Goal: Task Accomplishment & Management: Manage account settings

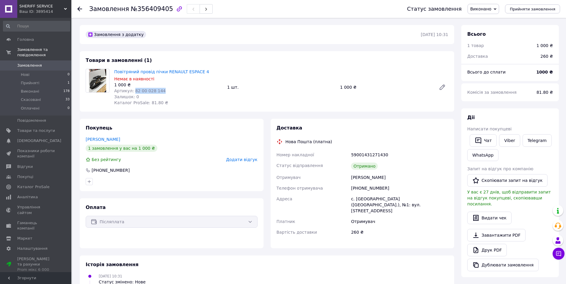
click at [45, 60] on link "Замовлення 0" at bounding box center [36, 65] width 73 height 10
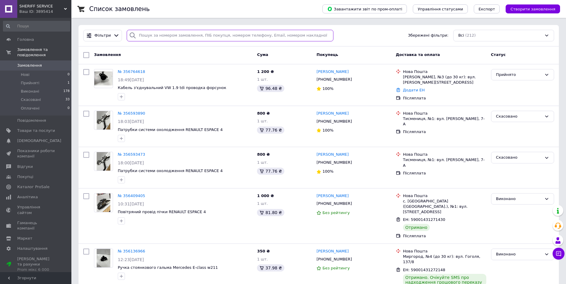
click at [158, 37] on input "search" at bounding box center [230, 36] width 207 height 12
click at [24, 54] on link "Замовлення та повідомлення" at bounding box center [36, 52] width 73 height 15
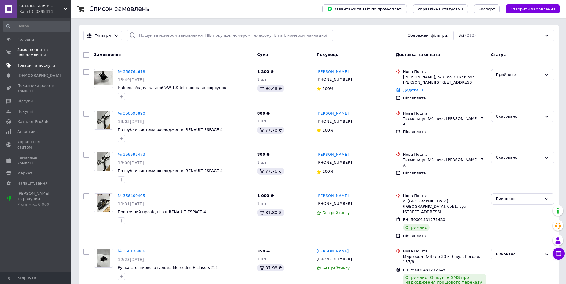
click at [31, 60] on link "Товари та послуги" at bounding box center [36, 65] width 73 height 10
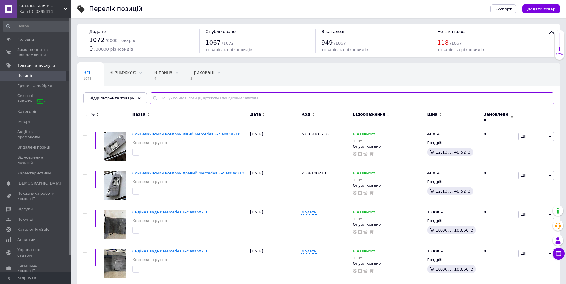
click at [167, 97] on input "text" at bounding box center [352, 98] width 404 height 12
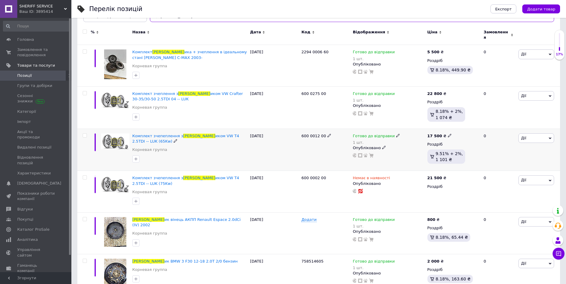
scroll to position [85, 0]
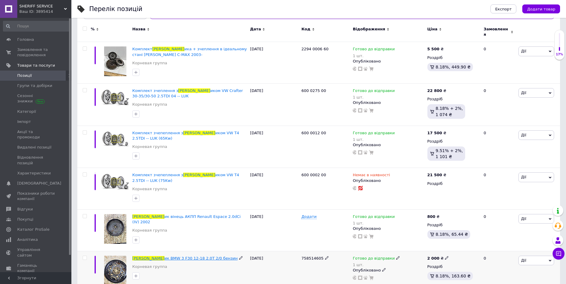
type input "[PERSON_NAME]"
click at [189, 256] on span "ик BMW 3 F30 12-18 2.0Т 2/0 бензин" at bounding box center [201, 258] width 73 height 4
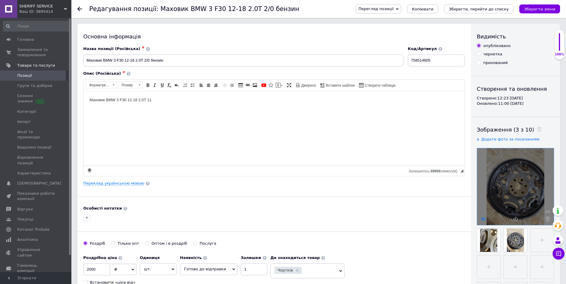
click at [484, 218] on use at bounding box center [483, 218] width 4 height 3
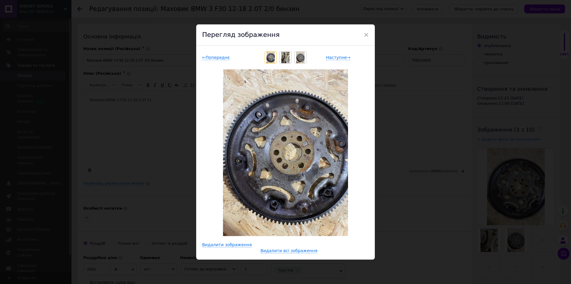
click at [491, 121] on div "× Перегляд зображення ← Попереднє Наступне → Видалити зображення Видалити всі з…" at bounding box center [285, 142] width 571 height 284
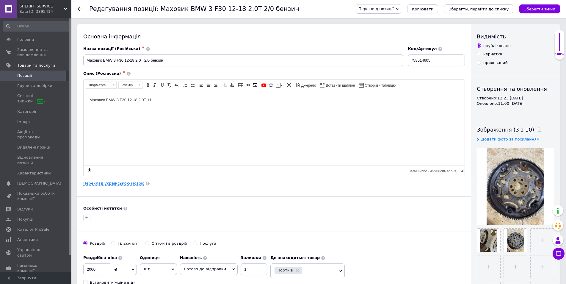
click at [78, 11] on icon at bounding box center [79, 9] width 5 height 5
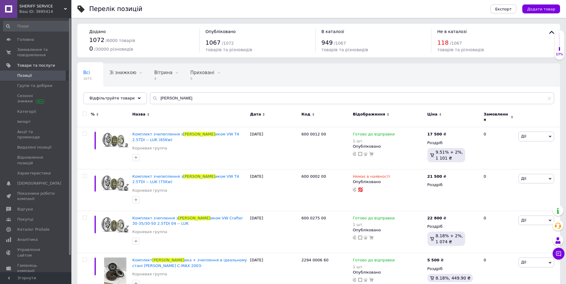
click at [522, 54] on div "Додано 1072 / 6000 товарів 0 / 30000 різновидів Опубліковано 1067 / 1072 товарі…" at bounding box center [318, 41] width 483 height 34
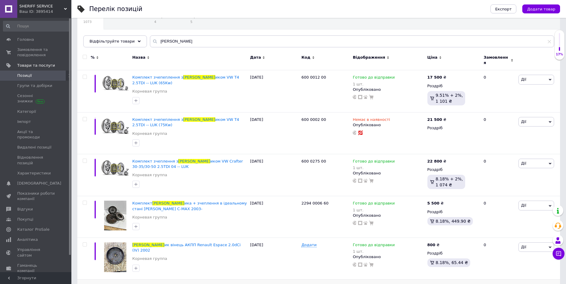
scroll to position [85, 0]
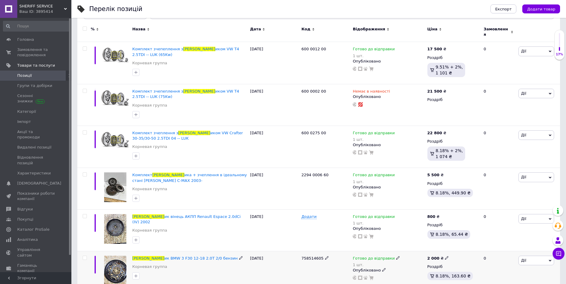
click at [312, 256] on span "758514605" at bounding box center [312, 258] width 22 height 4
copy span "758514605"
click at [559, 253] on icon at bounding box center [558, 253] width 5 height 5
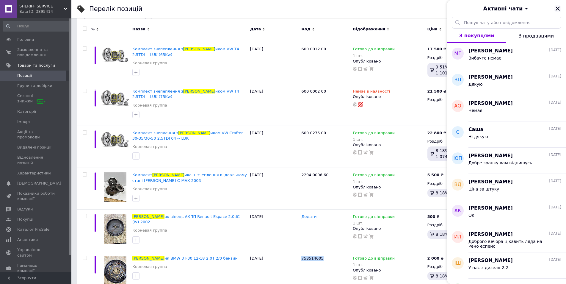
click at [559, 9] on icon "Закрити" at bounding box center [557, 8] width 5 height 5
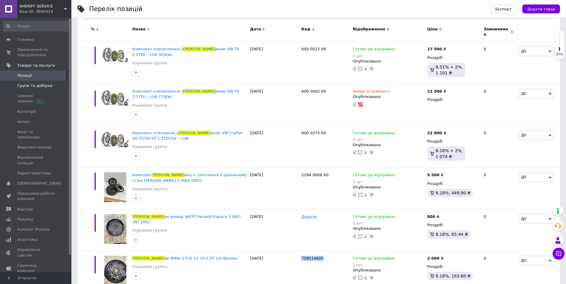
click at [34, 81] on link "Групи та добірки" at bounding box center [36, 86] width 73 height 10
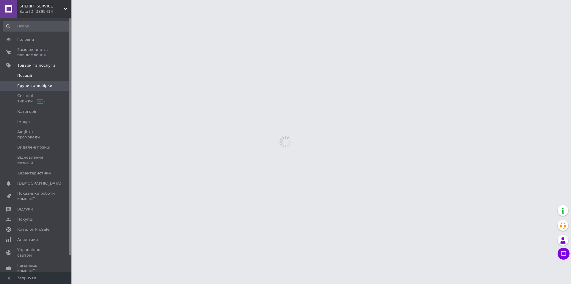
click at [34, 78] on span "Позиції" at bounding box center [36, 75] width 38 height 5
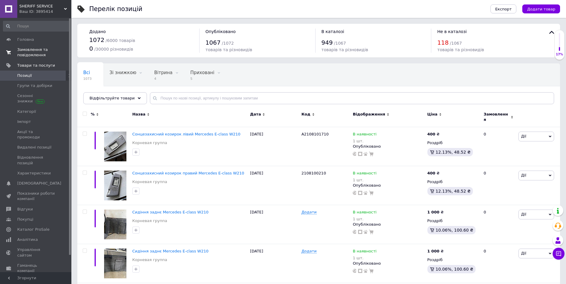
click at [32, 50] on span "Замовлення та повідомлення" at bounding box center [36, 52] width 38 height 11
